Goal: Transaction & Acquisition: Purchase product/service

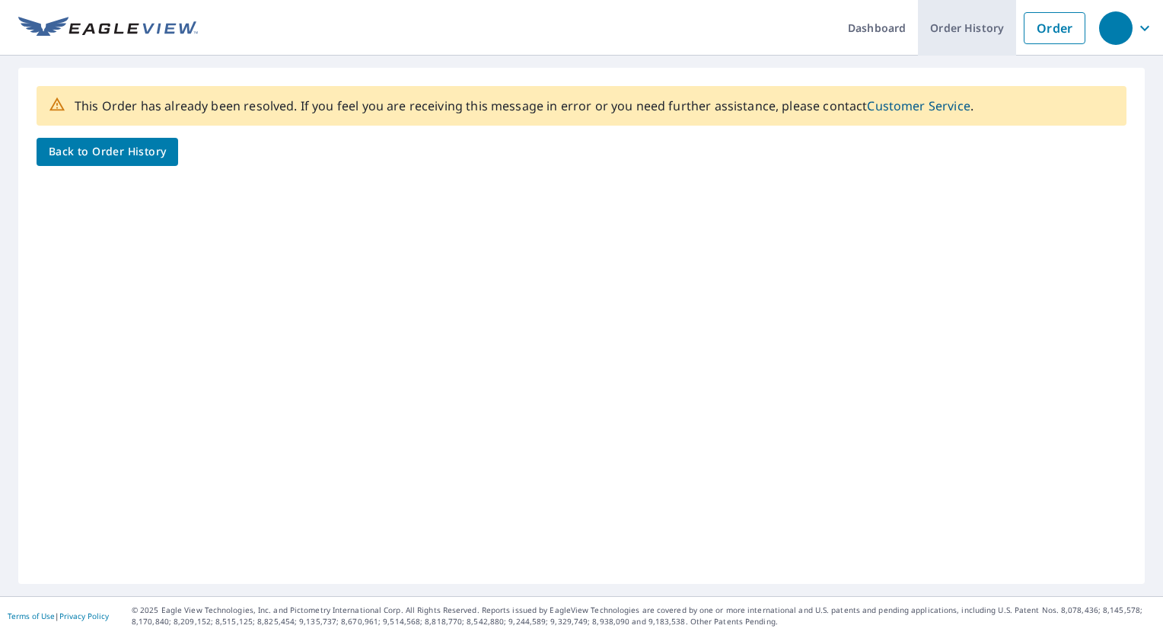
click at [973, 32] on link "Order History" at bounding box center [967, 28] width 98 height 56
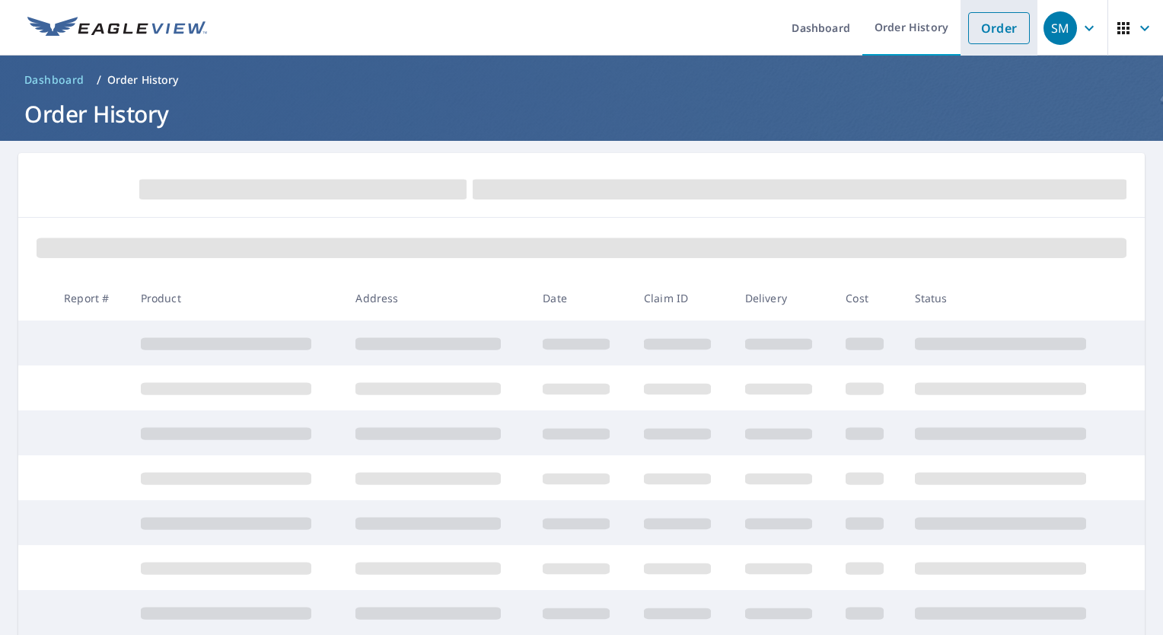
click at [1004, 34] on link "Order" at bounding box center [999, 28] width 62 height 32
click at [982, 29] on link "Order" at bounding box center [999, 28] width 62 height 32
drag, startPoint x: 908, startPoint y: 21, endPoint x: 919, endPoint y: 35, distance: 17.4
click at [908, 22] on link "Order History" at bounding box center [911, 28] width 98 height 56
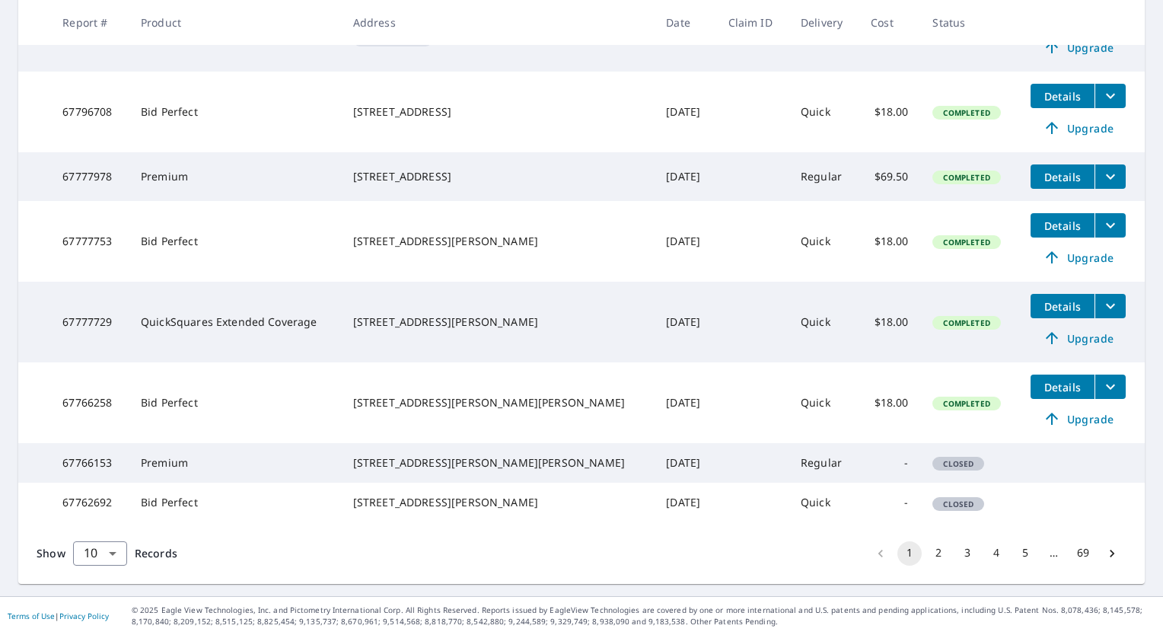
scroll to position [517, 0]
click at [926, 555] on button "2" at bounding box center [938, 553] width 24 height 24
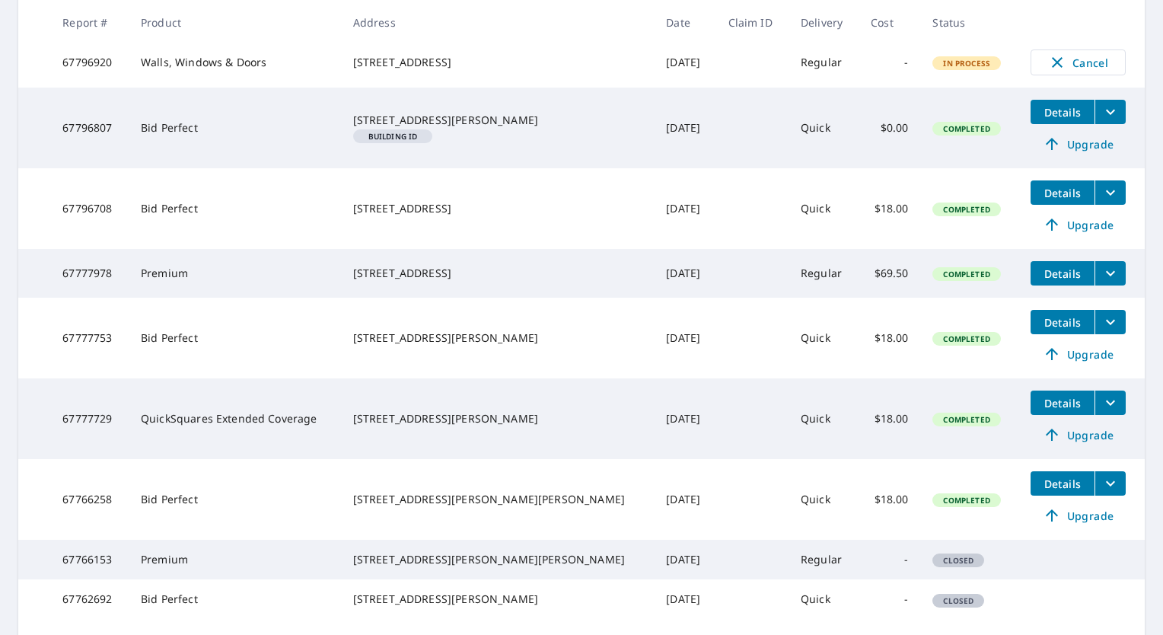
scroll to position [0, 0]
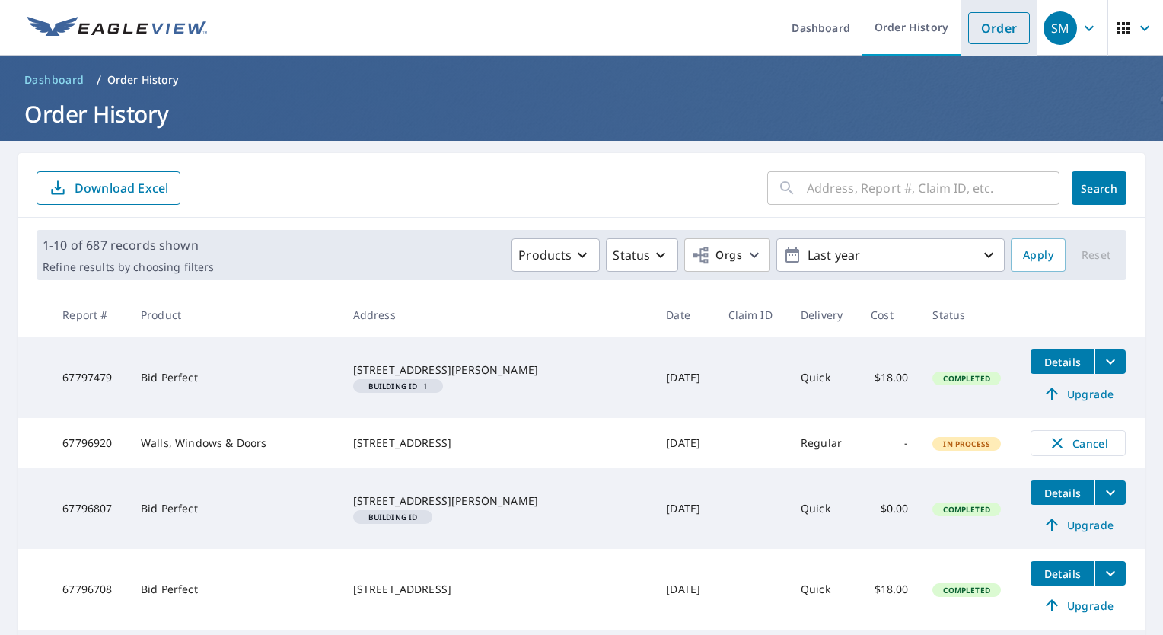
click at [986, 22] on link "Order" at bounding box center [999, 28] width 62 height 32
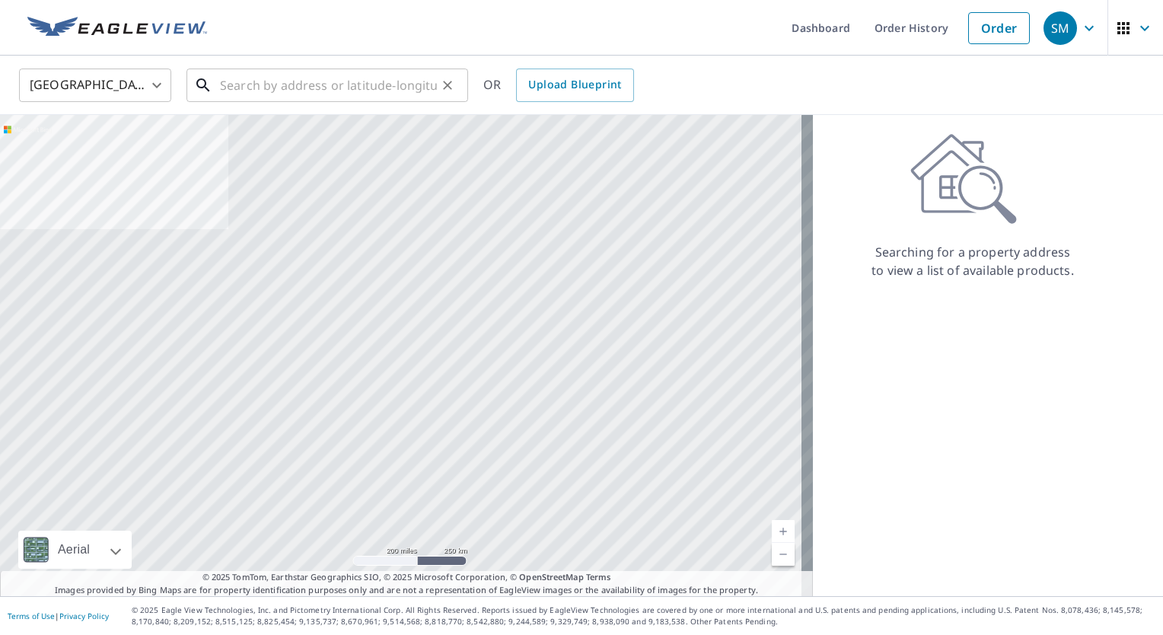
click at [322, 81] on input "text" at bounding box center [328, 85] width 217 height 43
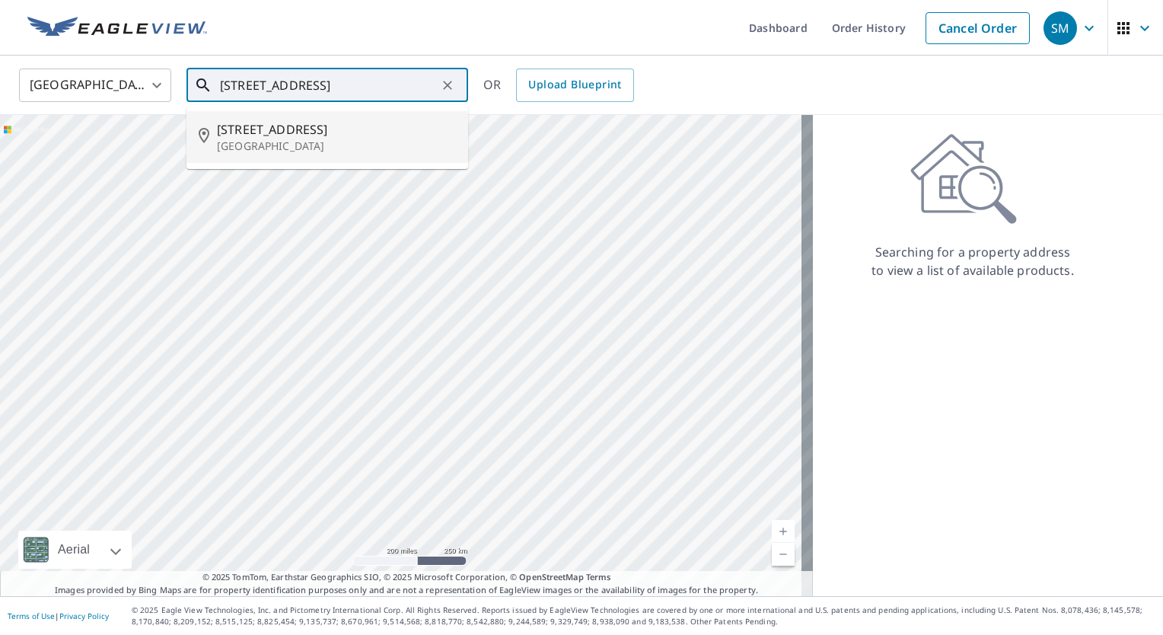
click at [319, 145] on p "East Stroudsburg, PA 18302" at bounding box center [336, 146] width 239 height 15
type input "1528 Sugar Maple Ln East Stroudsburg, PA 18302"
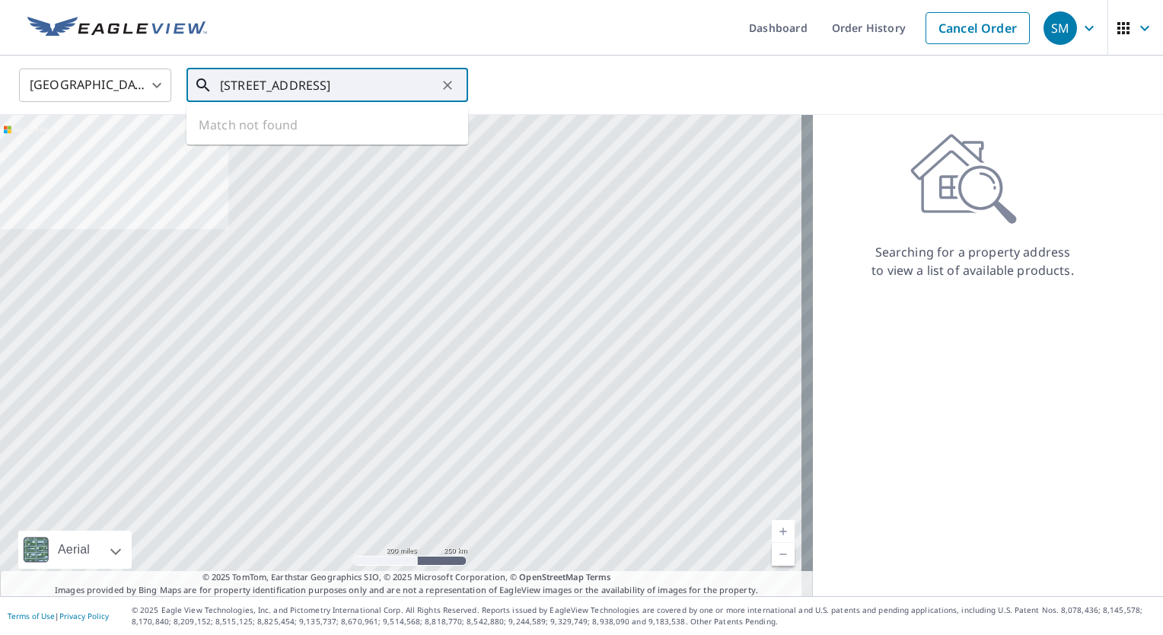
click at [384, 82] on input "1528 Sugar Maple Ln East Stroudsburg, PA 18302" at bounding box center [328, 85] width 217 height 43
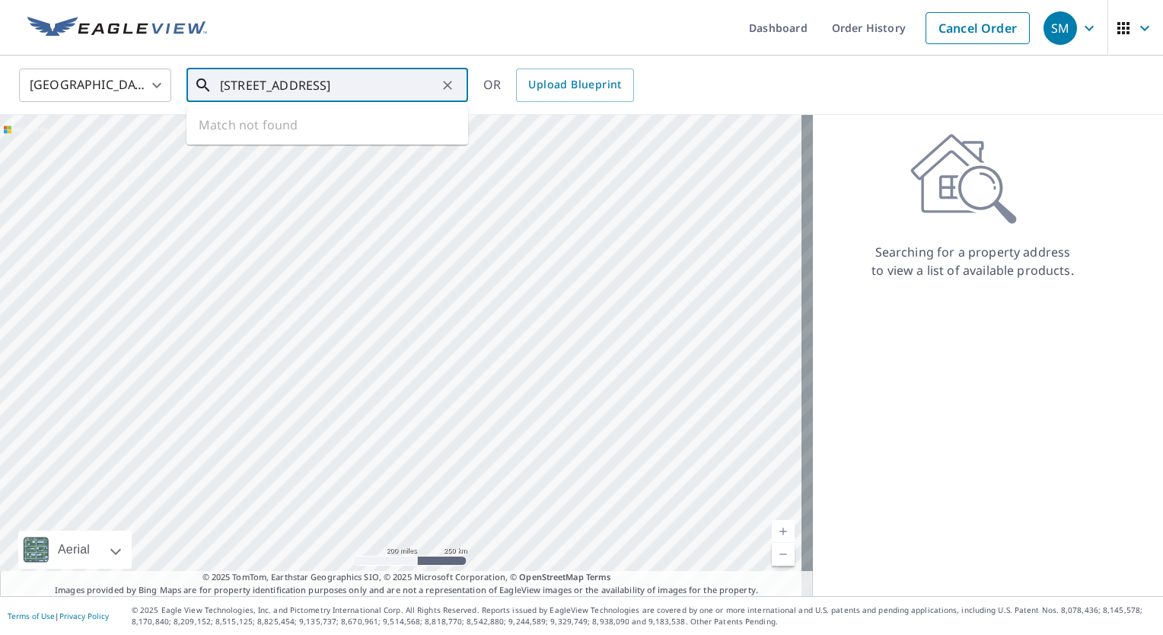
click at [344, 92] on input "1528 Sugar Maple Ln East Stroudsburg, PA 18302" at bounding box center [328, 85] width 217 height 43
drag, startPoint x: 346, startPoint y: 90, endPoint x: 448, endPoint y: 80, distance: 102.5
click at [448, 80] on div "1528 Sugar Maple Ln East Stroudsburg, PA 18302 ​" at bounding box center [327, 84] width 282 height 33
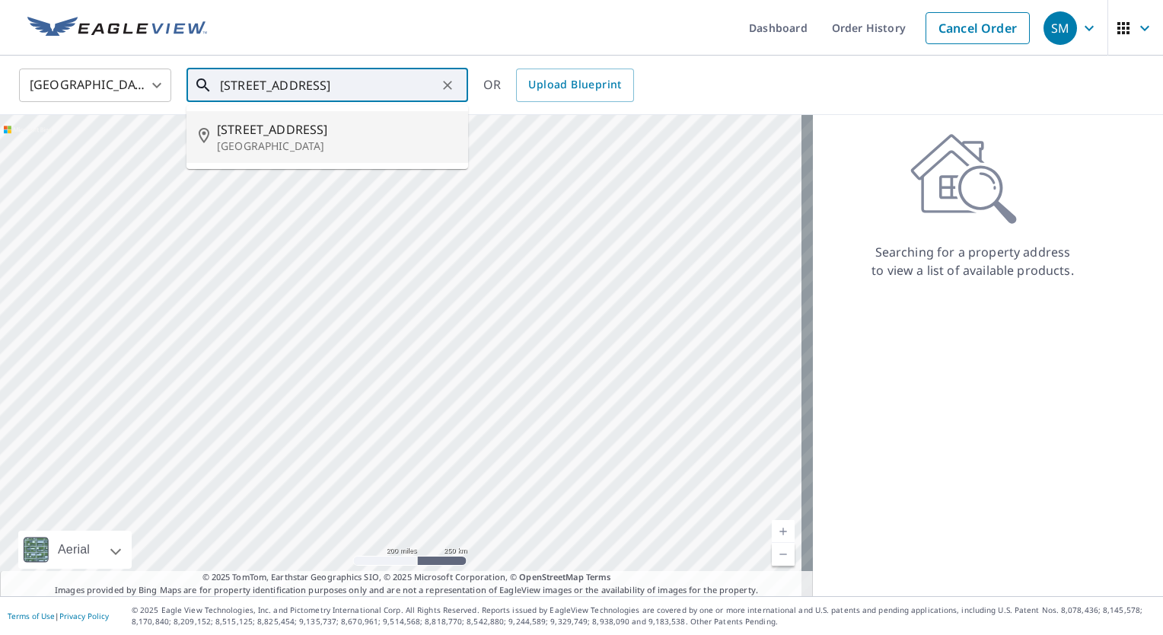
click at [355, 140] on p "East Stroudsburg, PA 18302" at bounding box center [336, 146] width 239 height 15
type input "1528 Sugar Maple Ln East Stroudsburg, PA 18302"
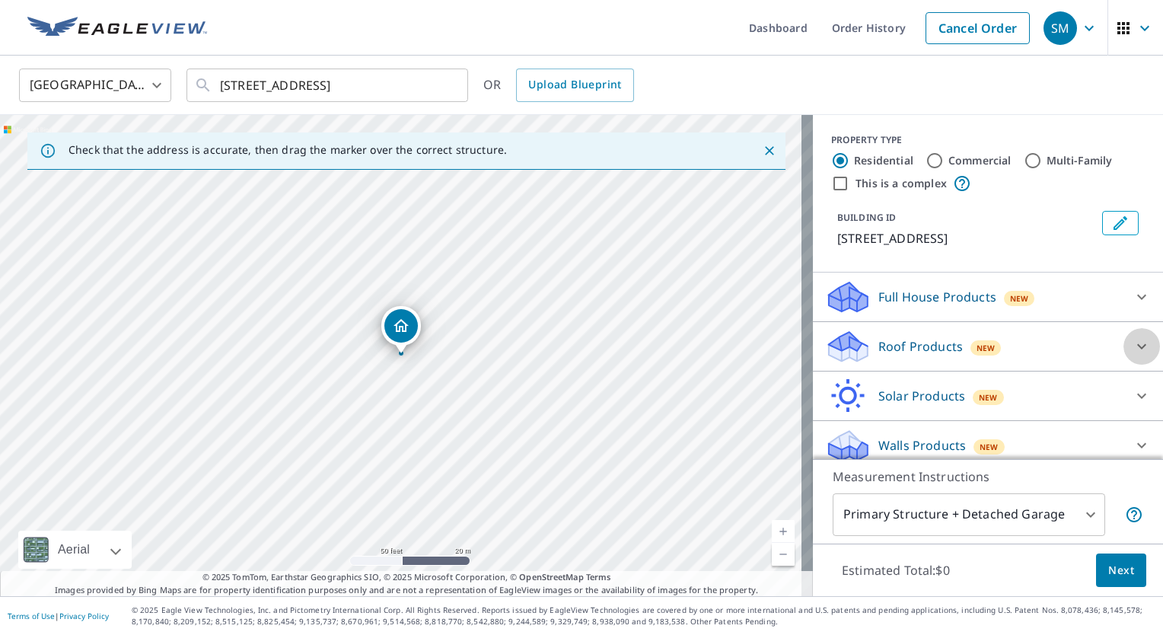
click at [1132, 355] on icon at bounding box center [1141, 346] width 18 height 18
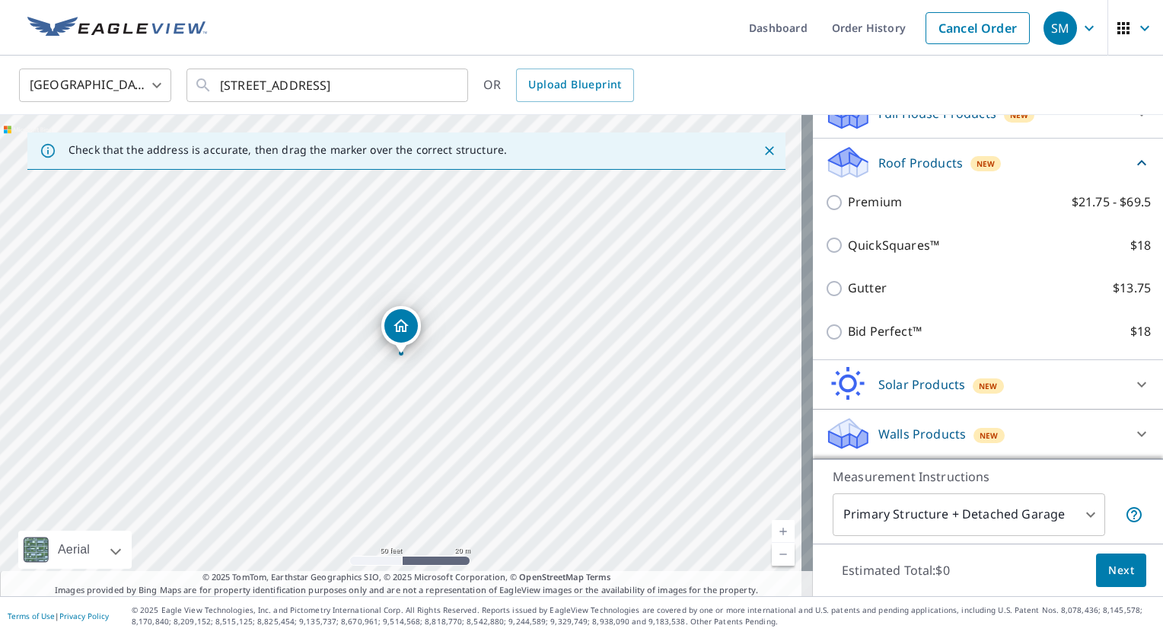
scroll to position [199, 0]
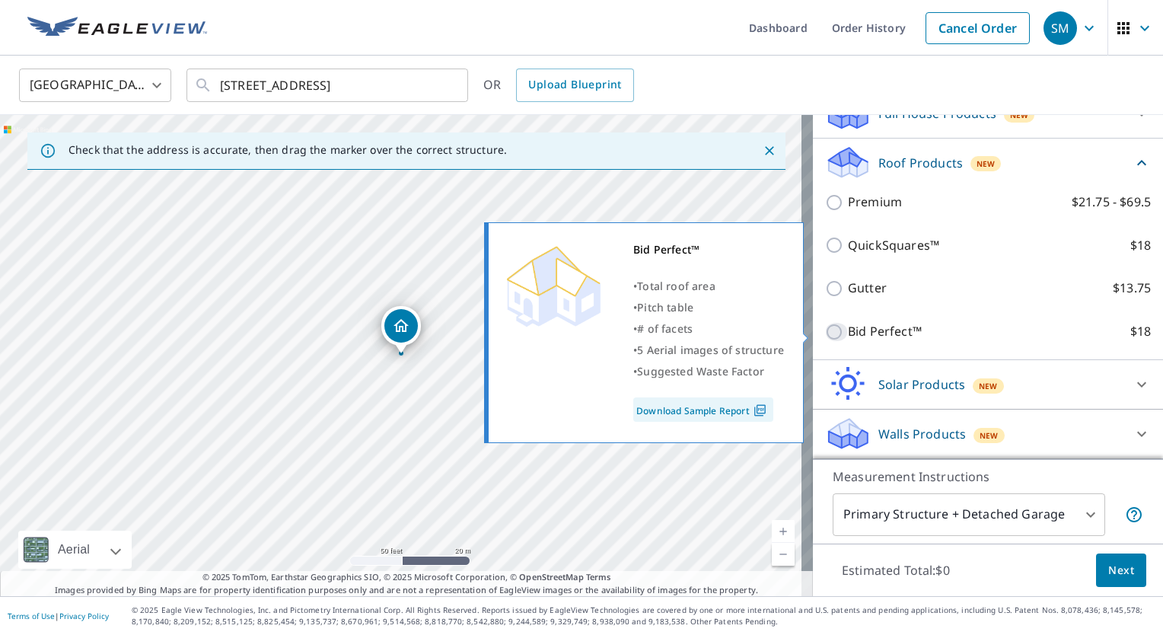
click at [825, 334] on input "Bid Perfect™ $18" at bounding box center [836, 332] width 23 height 18
checkbox input "true"
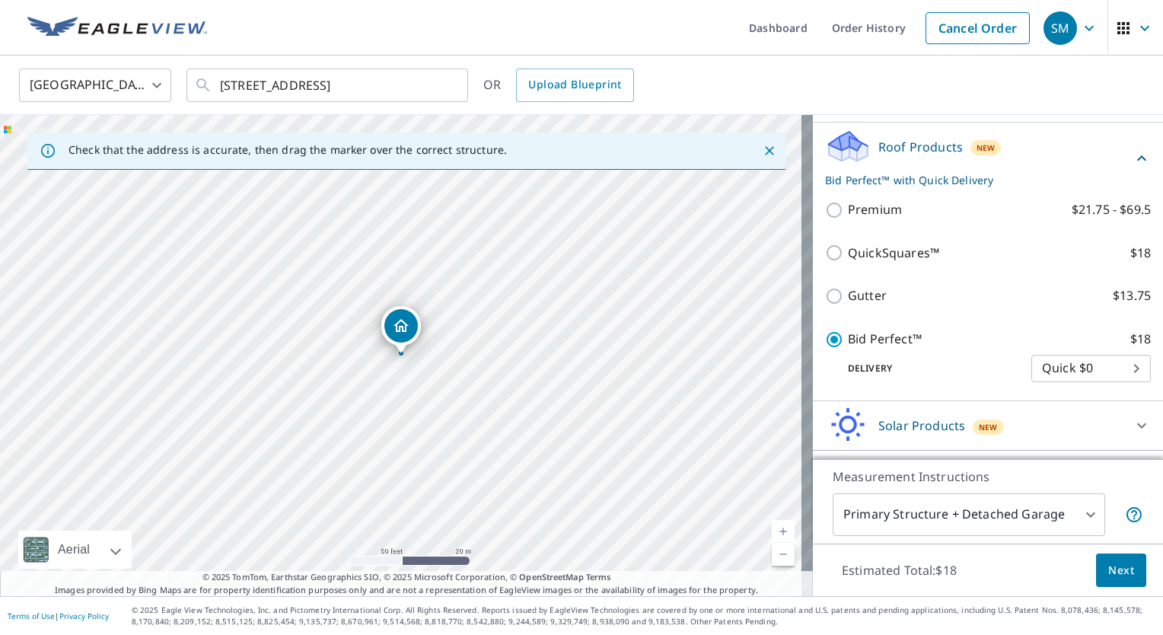
click at [1113, 565] on span "Next" at bounding box center [1121, 570] width 26 height 19
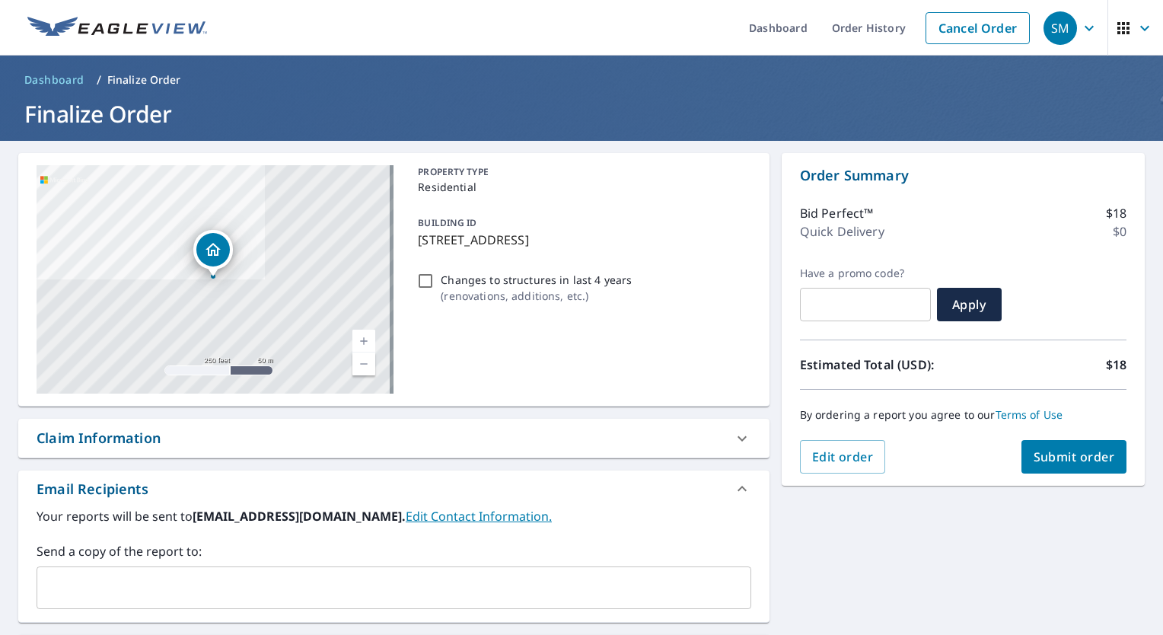
click at [1078, 469] on button "Submit order" at bounding box center [1074, 456] width 106 height 33
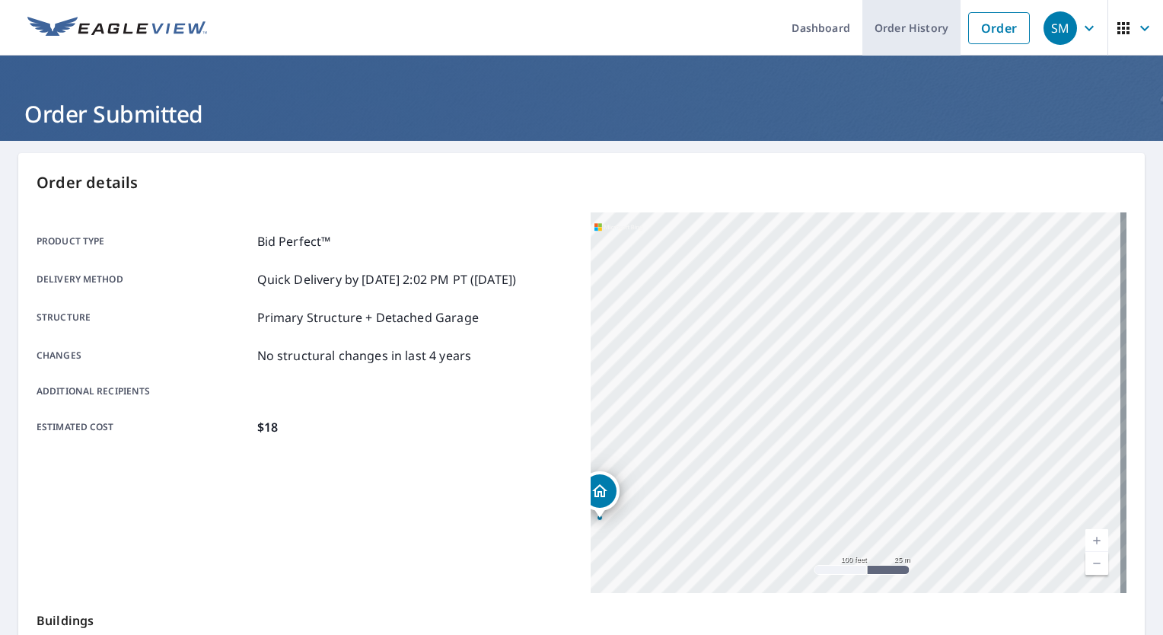
click at [898, 25] on link "Order History" at bounding box center [911, 28] width 98 height 56
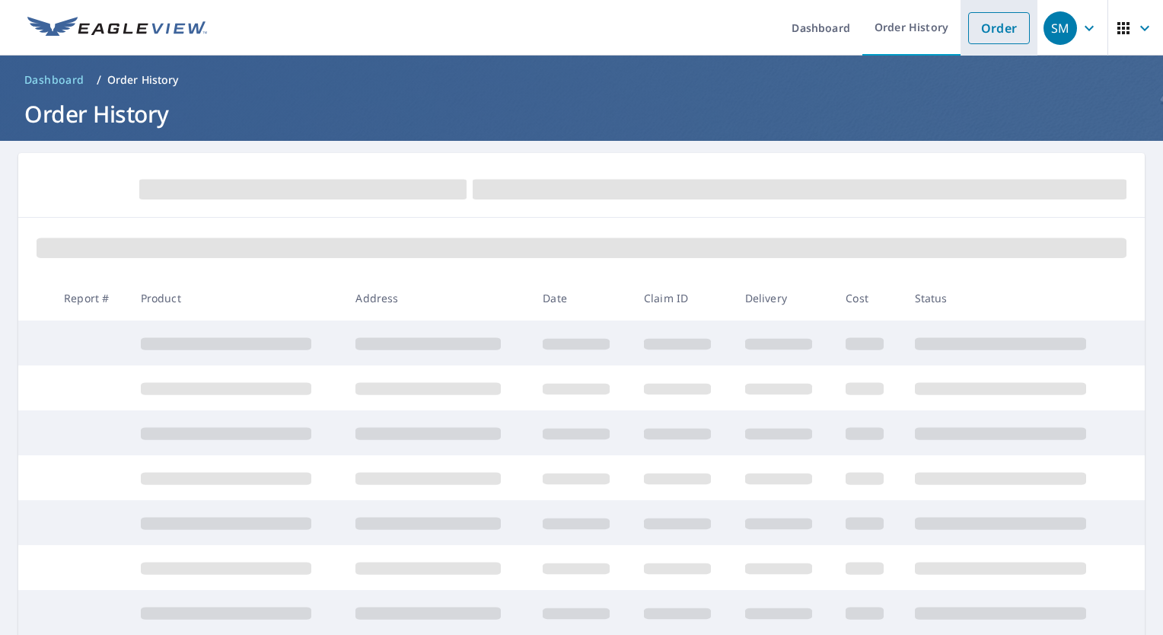
click at [989, 40] on link "Order" at bounding box center [999, 28] width 62 height 32
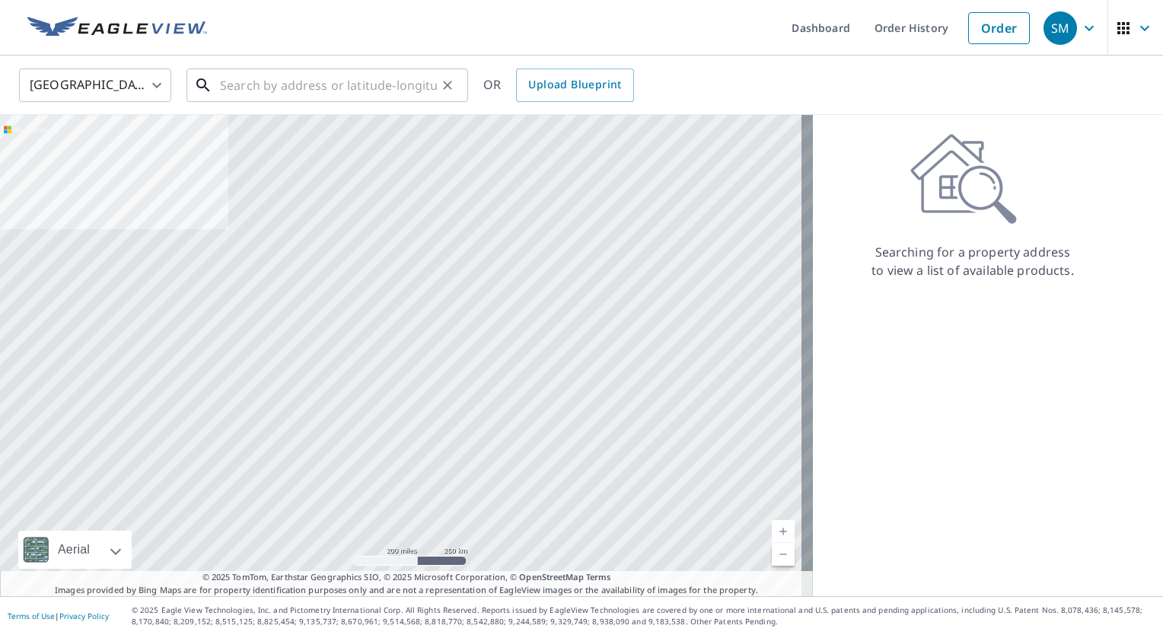
click at [392, 95] on input "text" at bounding box center [328, 85] width 217 height 43
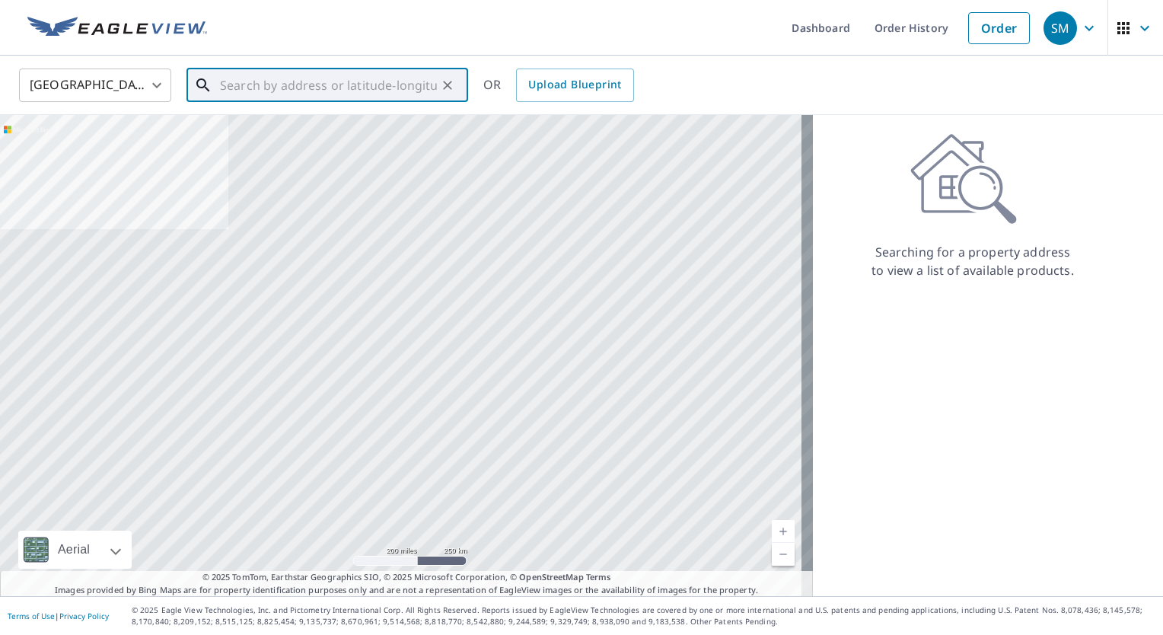
click at [390, 83] on input "text" at bounding box center [328, 85] width 217 height 43
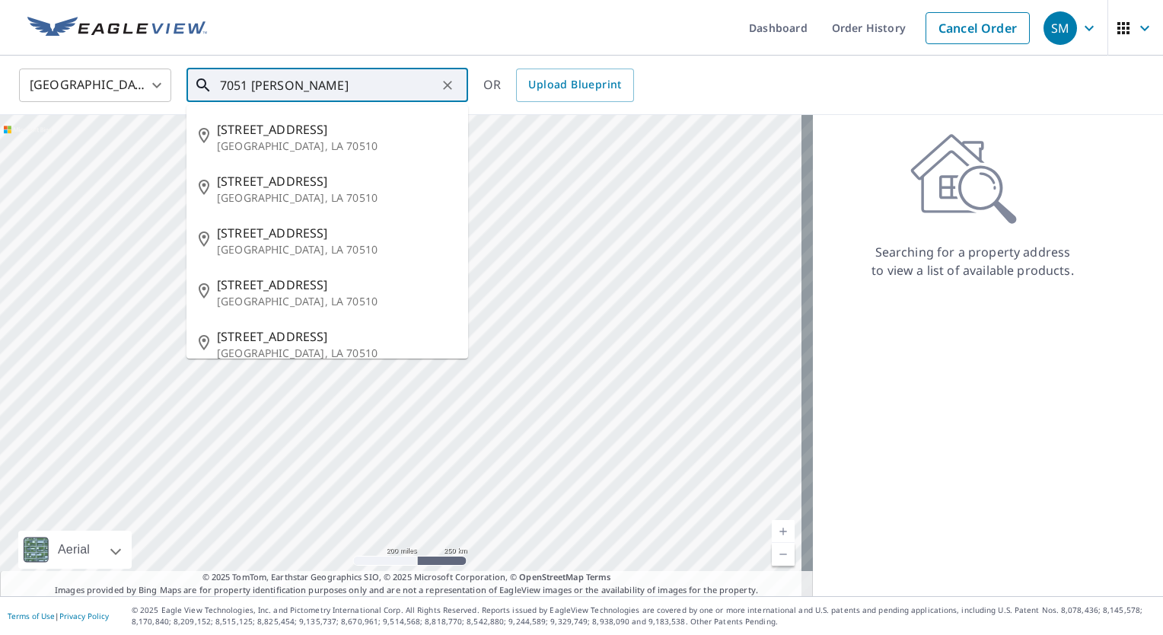
type input "7051 yahley"
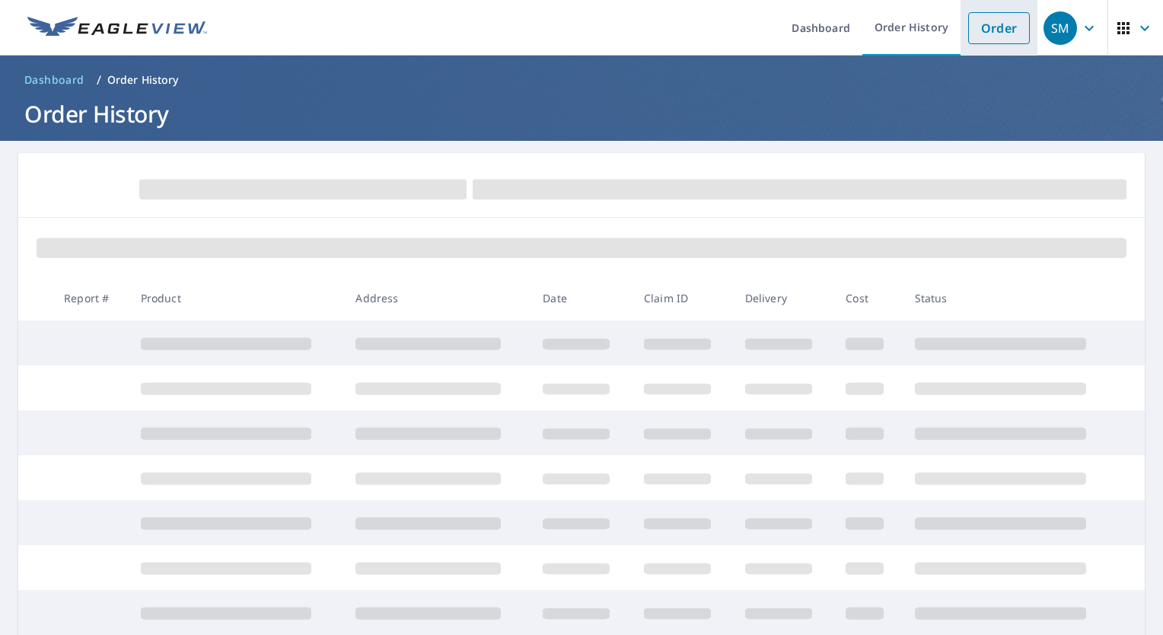
click at [983, 27] on link "Order" at bounding box center [999, 28] width 62 height 32
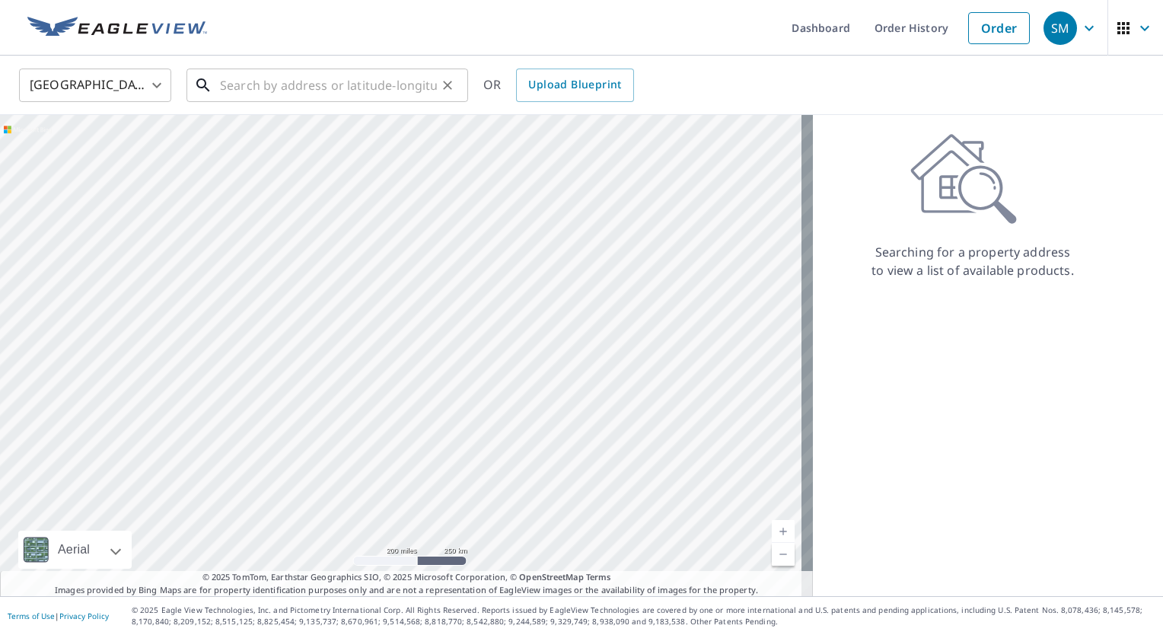
click at [368, 81] on input "text" at bounding box center [328, 85] width 217 height 43
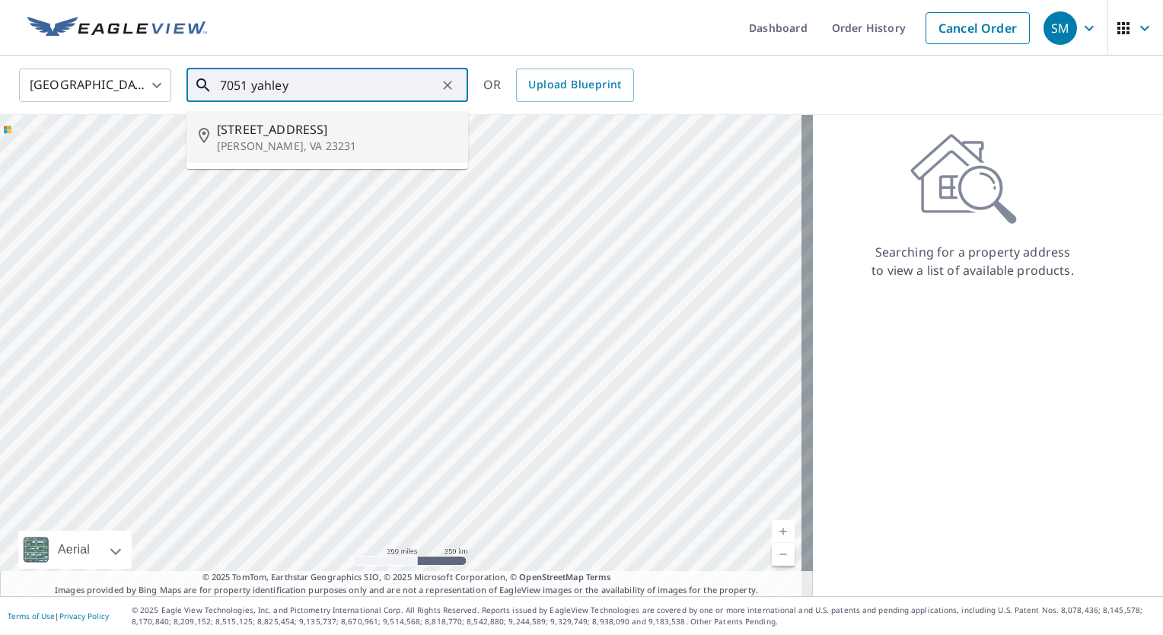
click at [435, 135] on span "7051 Yahley Mill Rd" at bounding box center [336, 129] width 239 height 18
type input "7051 Yahley Mill Rd Henrico, VA 23231"
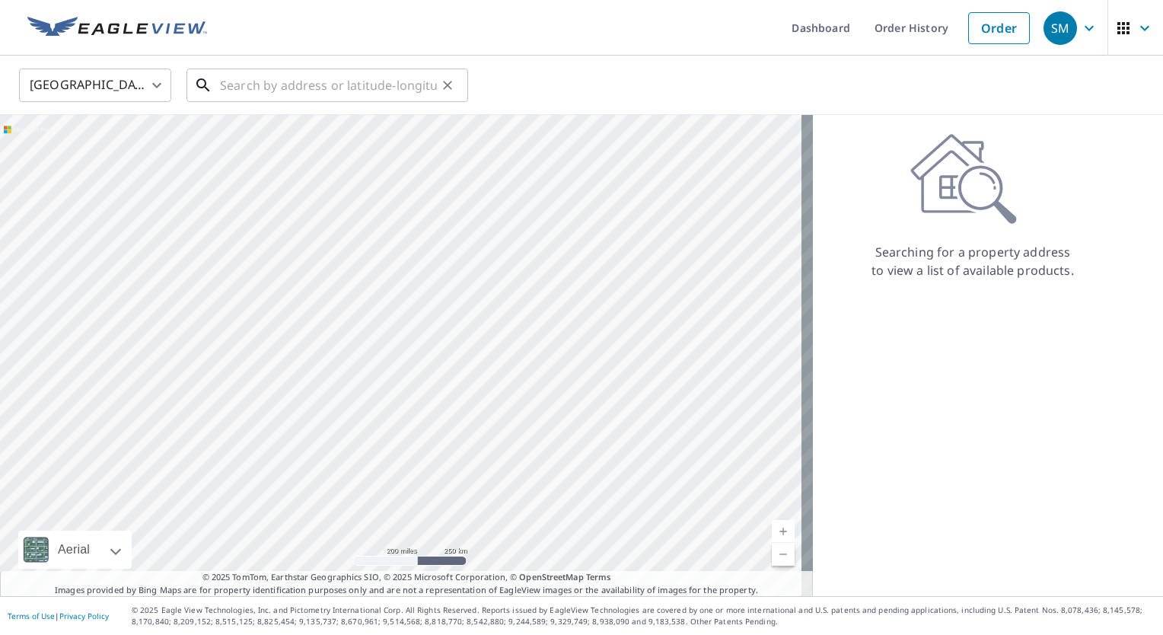
click at [412, 81] on input "text" at bounding box center [328, 85] width 217 height 43
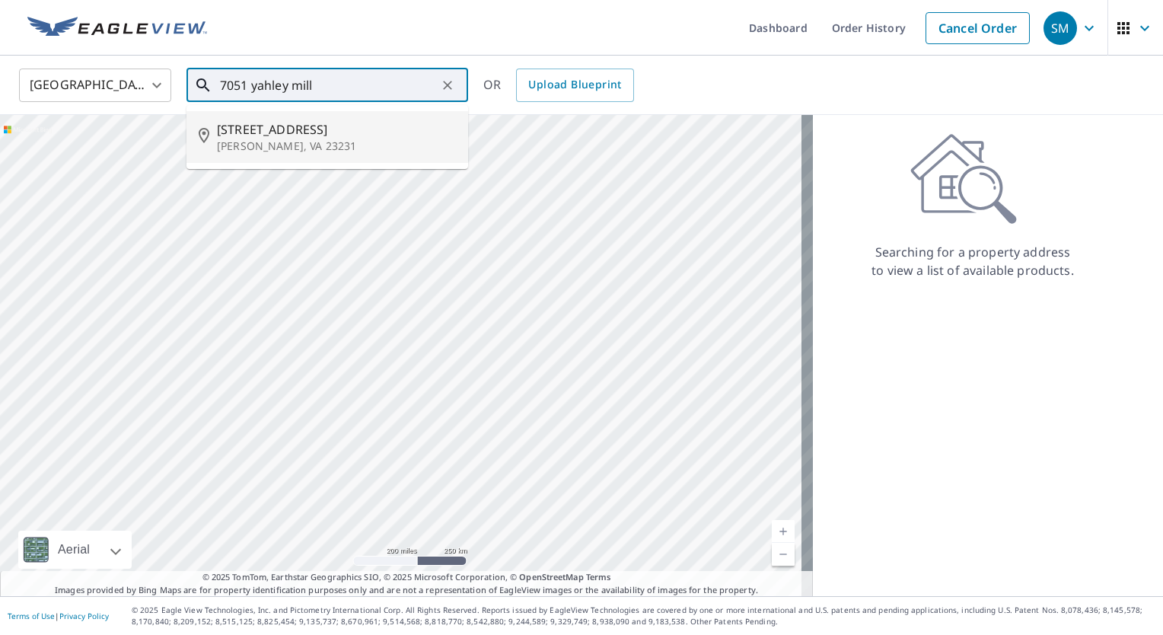
click at [403, 134] on span "[STREET_ADDRESS]" at bounding box center [336, 129] width 239 height 18
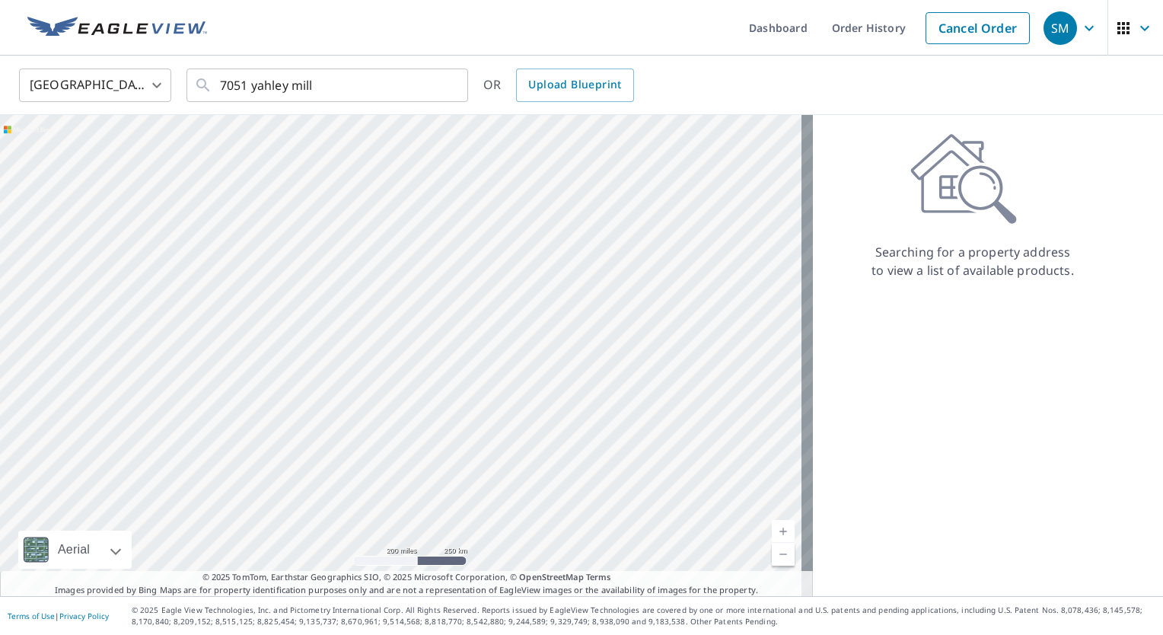
type input "[STREET_ADDRESS][PERSON_NAME]"
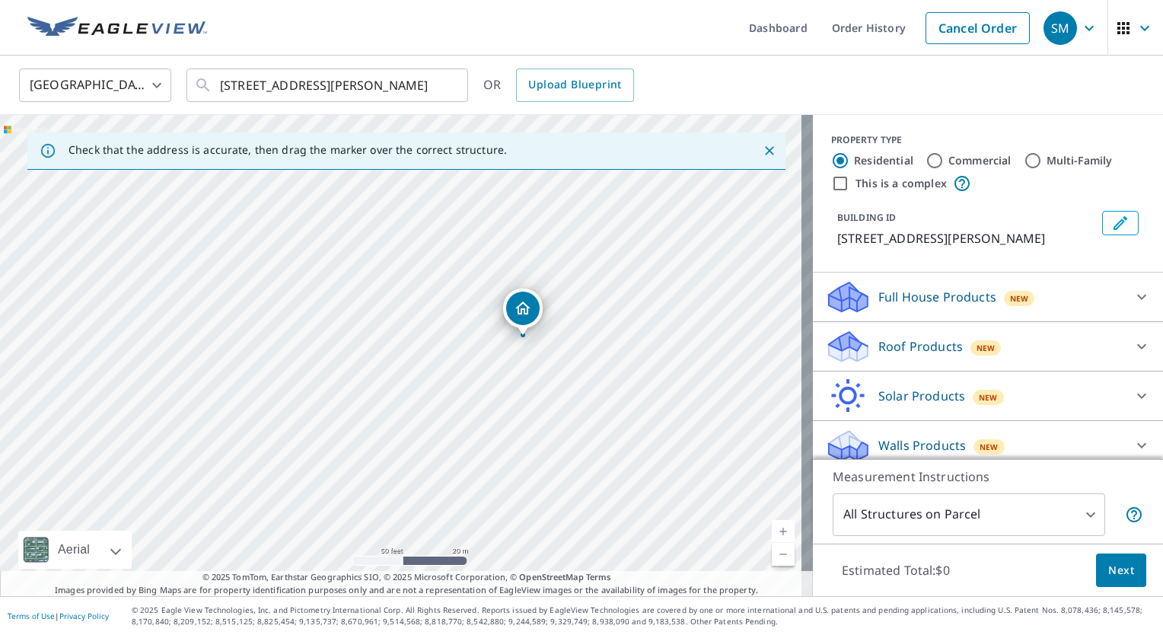
click at [1132, 352] on icon at bounding box center [1141, 346] width 18 height 18
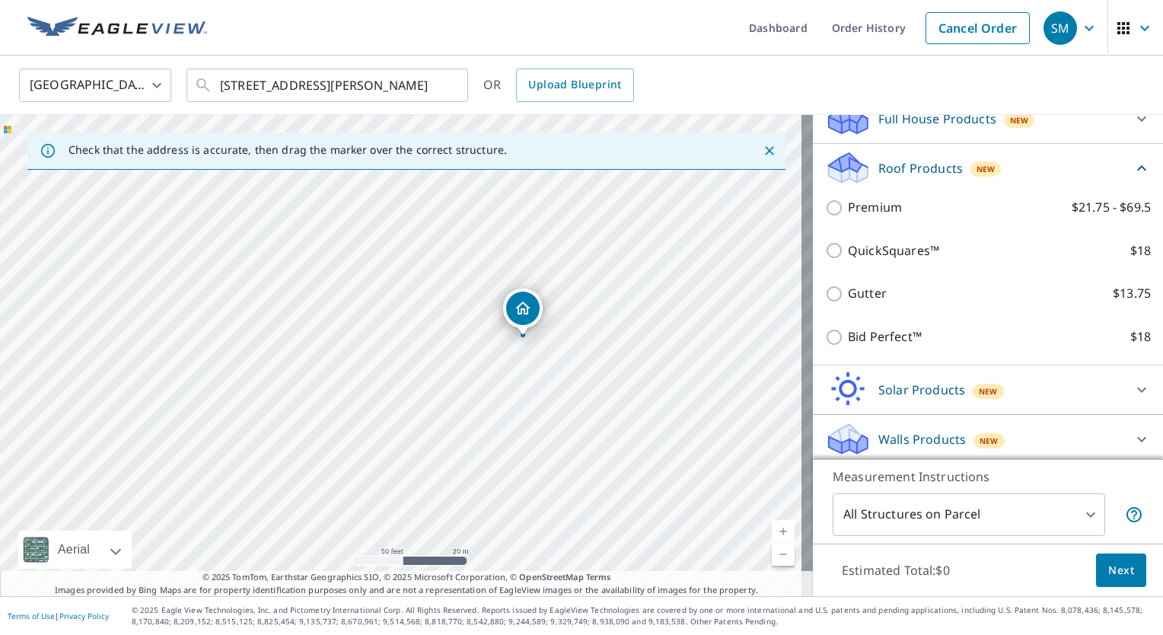
scroll to position [181, 0]
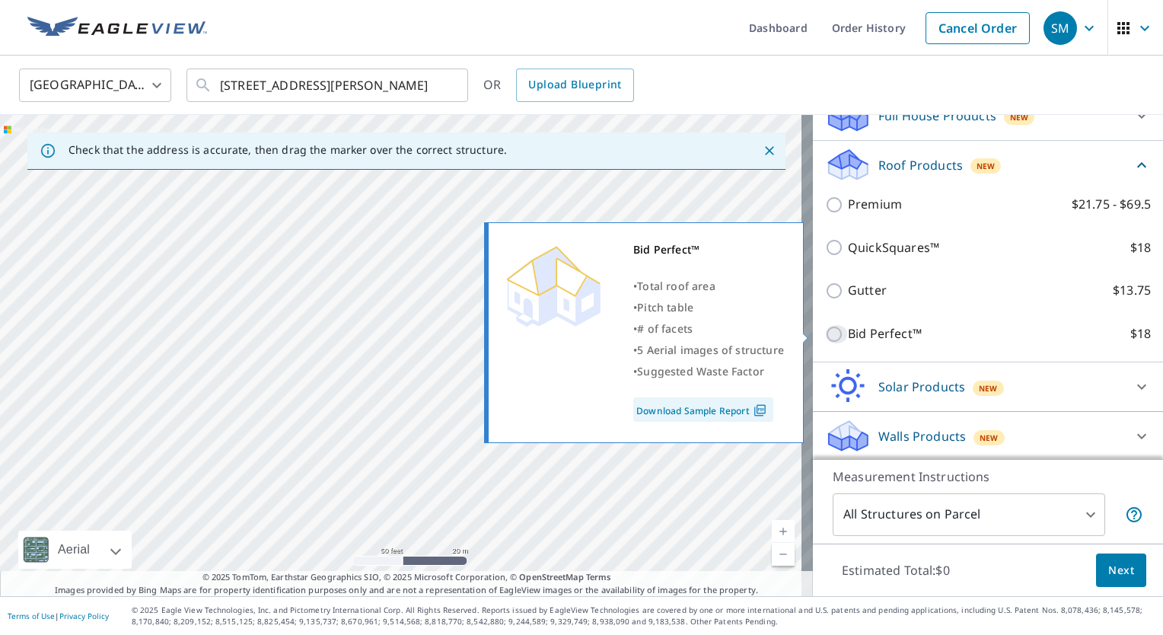
click at [825, 333] on input "Bid Perfect™ $18" at bounding box center [836, 334] width 23 height 18
checkbox input "true"
type input "1"
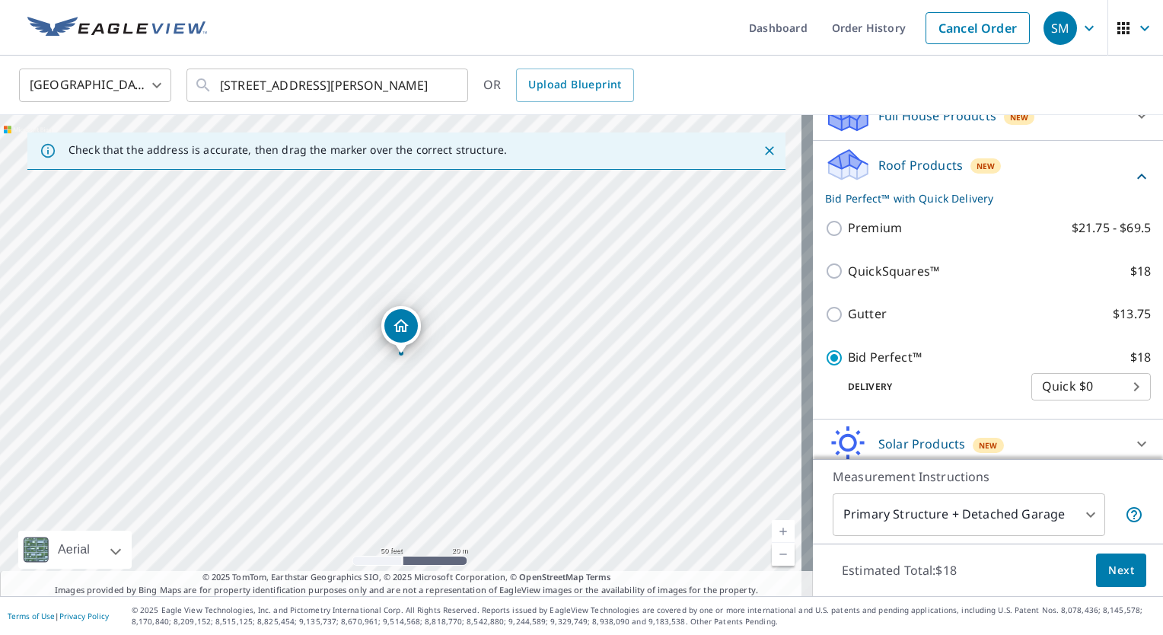
click at [1108, 570] on span "Next" at bounding box center [1121, 570] width 26 height 19
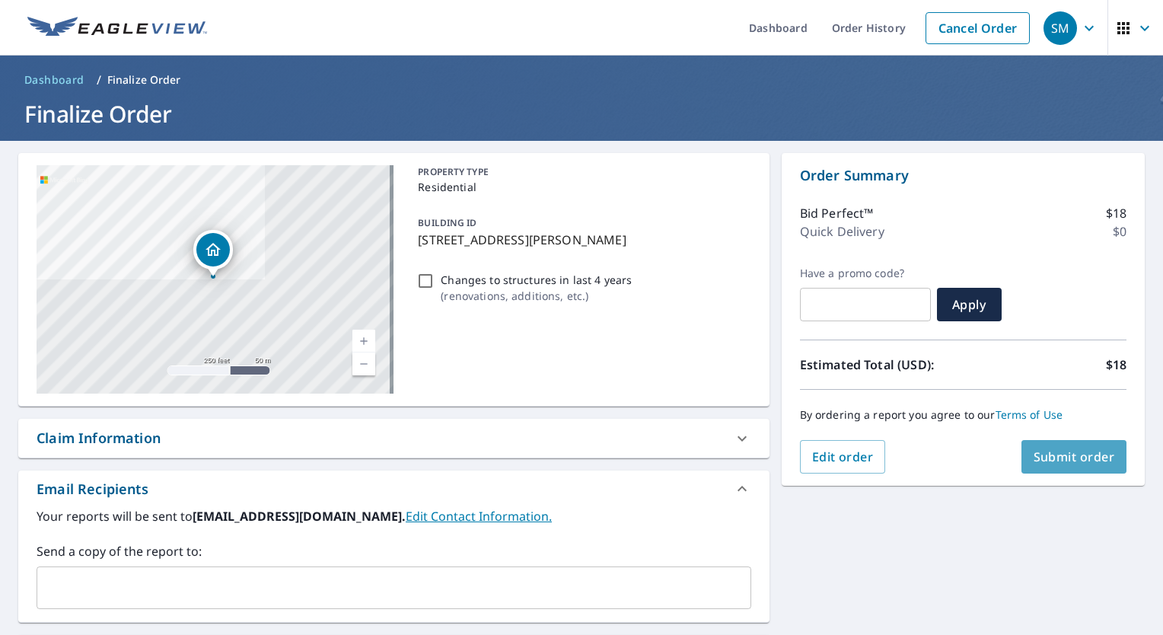
click at [1053, 460] on span "Submit order" at bounding box center [1074, 456] width 81 height 17
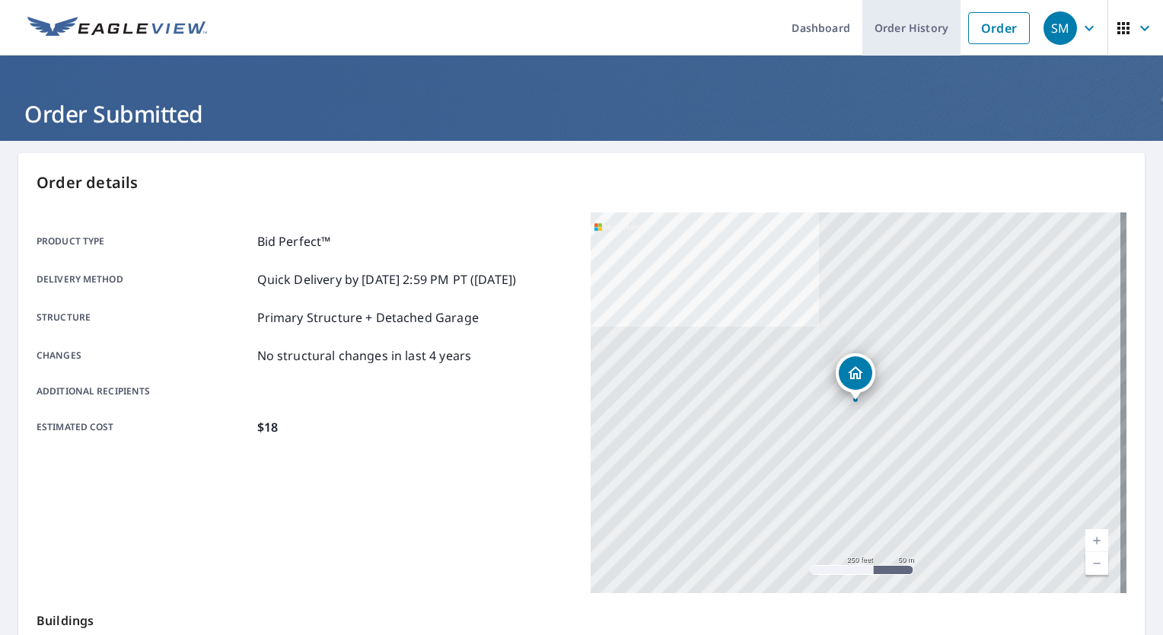
click at [914, 32] on link "Order History" at bounding box center [911, 28] width 98 height 56
